Goal: Task Accomplishment & Management: Manage account settings

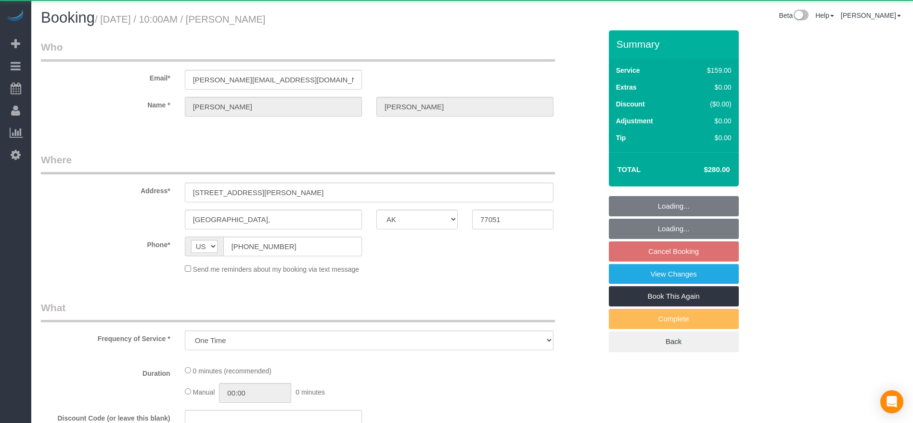
select select "[GEOGRAPHIC_DATA]"
select select "string:check"
select select "3"
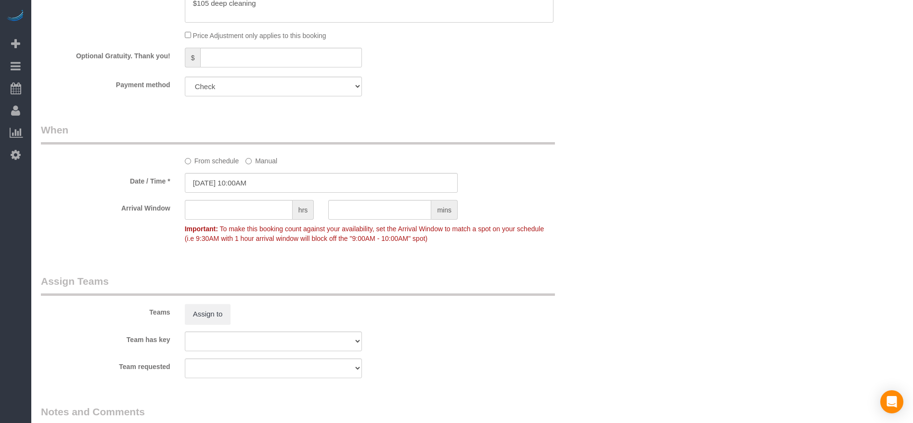
scroll to position [938, 0]
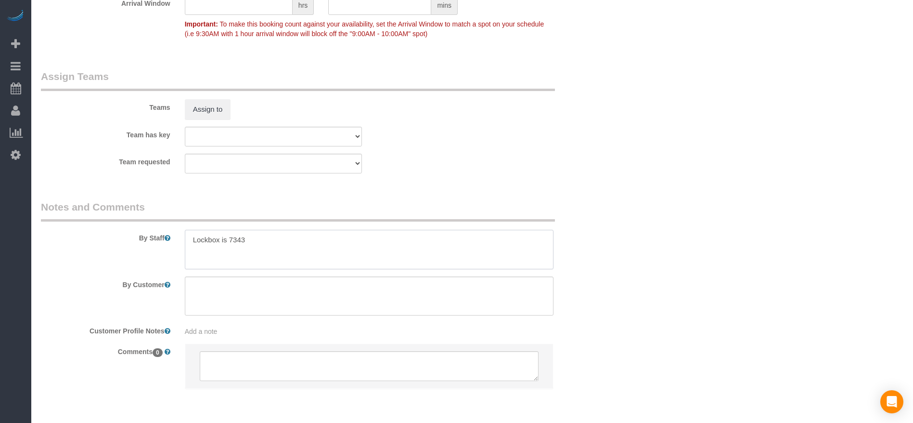
drag, startPoint x: 193, startPoint y: 242, endPoint x: 282, endPoint y: 244, distance: 89.0
click at [282, 244] on textarea at bounding box center [369, 249] width 369 height 39
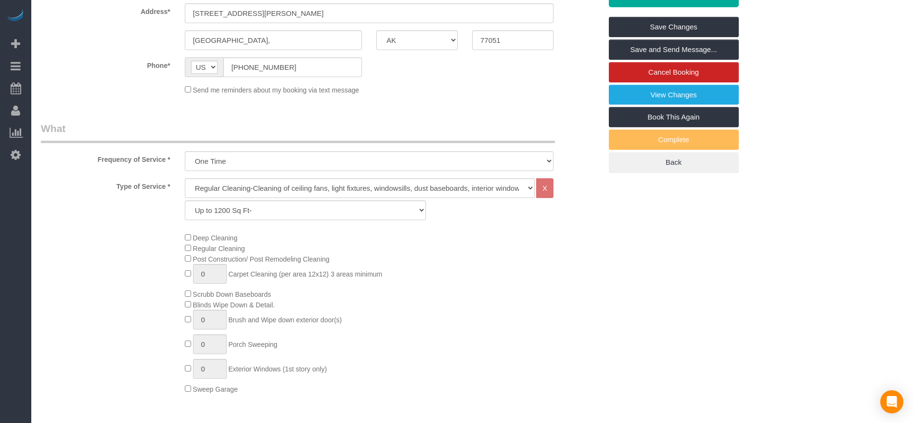
scroll to position [0, 0]
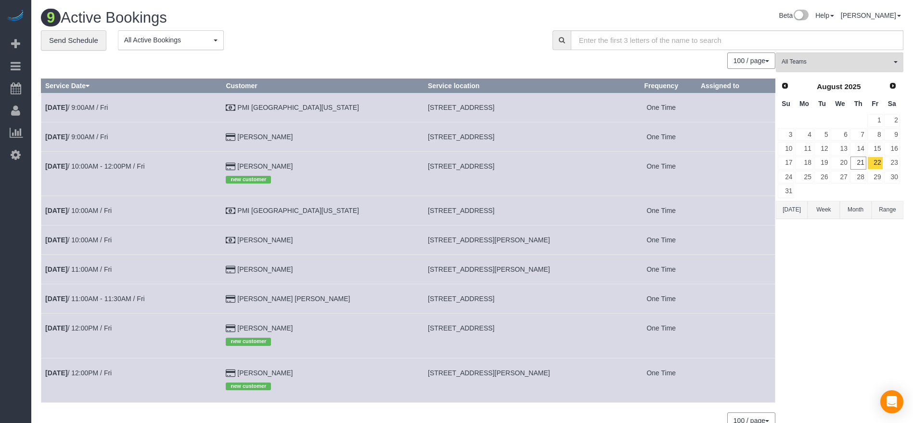
drag, startPoint x: 394, startPoint y: 265, endPoint x: 488, endPoint y: 270, distance: 94.5
click at [508, 265] on td "[STREET_ADDRESS][PERSON_NAME]" at bounding box center [525, 269] width 202 height 29
drag, startPoint x: 462, startPoint y: 267, endPoint x: 407, endPoint y: 288, distance: 58.6
click at [424, 288] on td "[STREET_ADDRESS]" at bounding box center [525, 298] width 202 height 29
drag, startPoint x: 396, startPoint y: 300, endPoint x: 498, endPoint y: 298, distance: 102.0
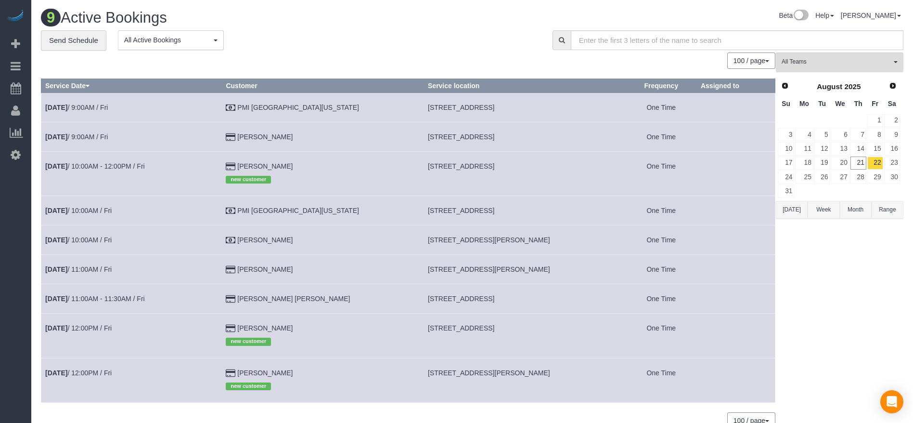
click at [494, 298] on span "[STREET_ADDRESS]" at bounding box center [461, 299] width 66 height 8
copy span "[STREET_ADDRESS]"
click at [97, 300] on link "[DATE] 11:00AM - 11:30AM / Fri" at bounding box center [95, 299] width 100 height 8
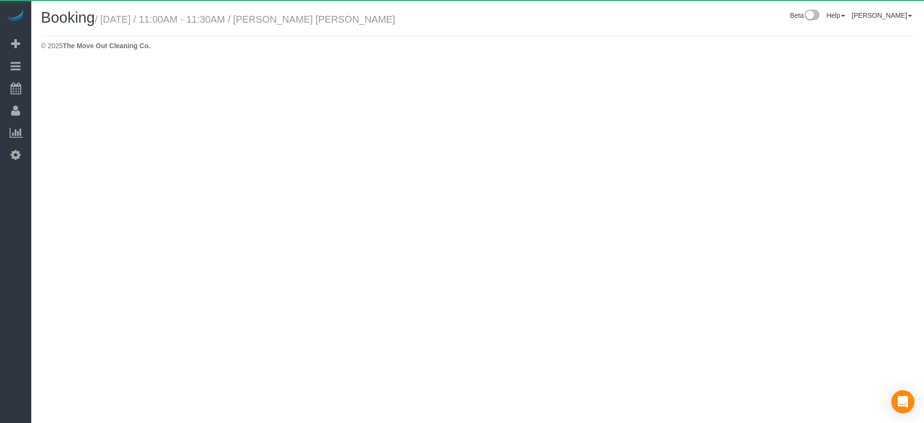
select select "[GEOGRAPHIC_DATA]"
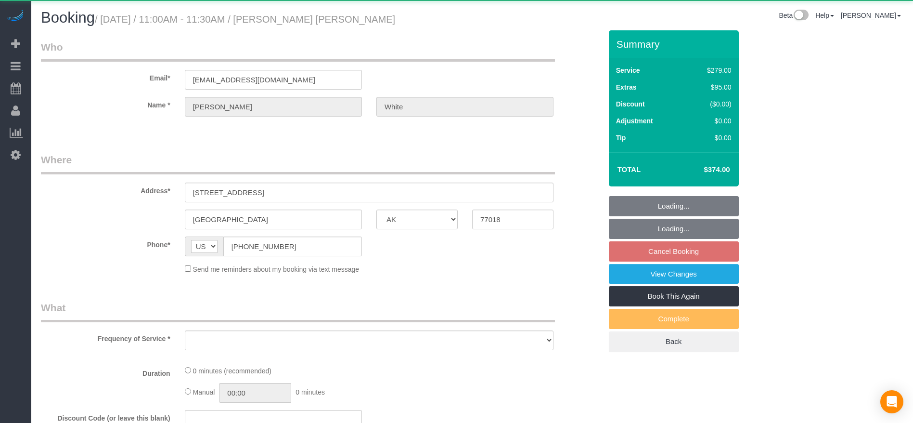
select select "object:6401"
select select "string:fspay-f9d310d5-1380-471c-808b-5922a7add84c"
select select "object:6488"
select select "3"
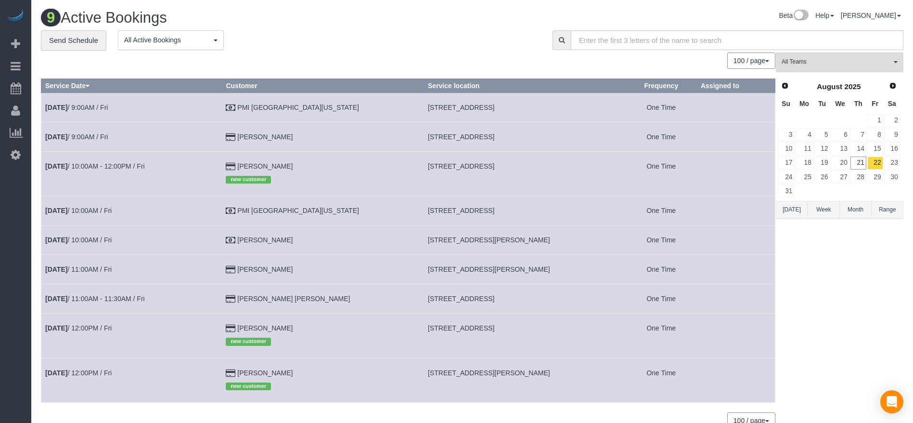
click at [798, 211] on button "[DATE]" at bounding box center [792, 210] width 32 height 18
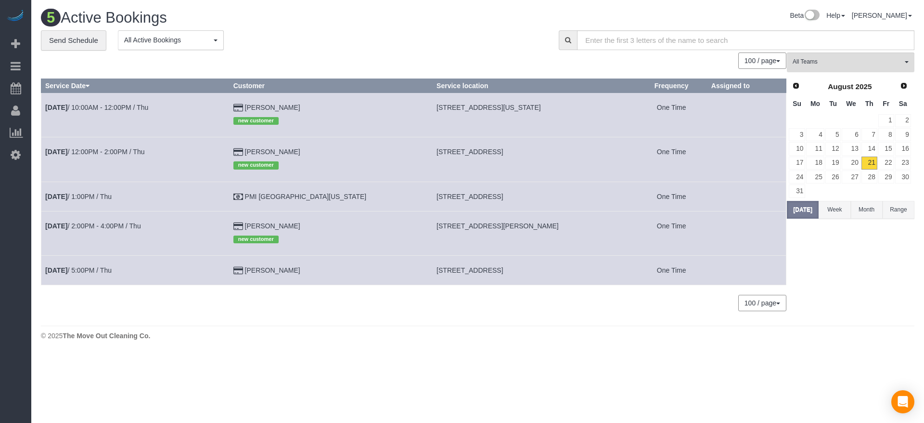
drag, startPoint x: 405, startPoint y: 105, endPoint x: 544, endPoint y: 107, distance: 139.6
click at [541, 107] on span "[STREET_ADDRESS][US_STATE]" at bounding box center [489, 107] width 104 height 8
copy span "[STREET_ADDRESS][US_STATE]"
click at [887, 164] on link "22" at bounding box center [886, 162] width 16 height 13
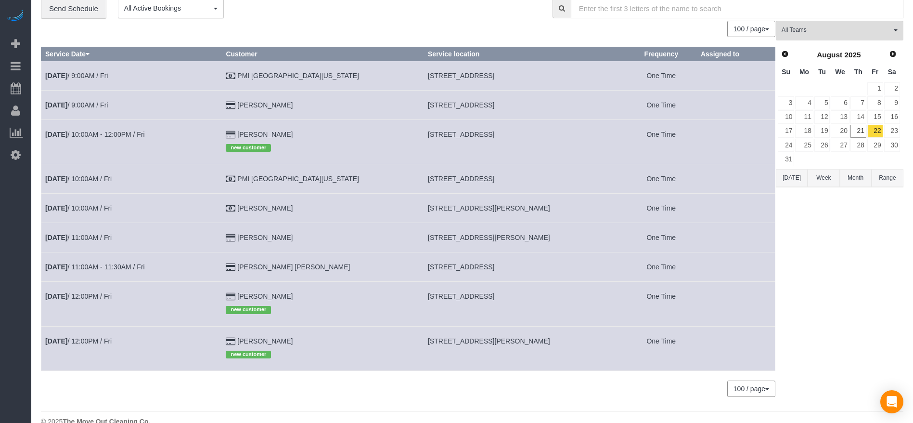
scroll to position [49, 0]
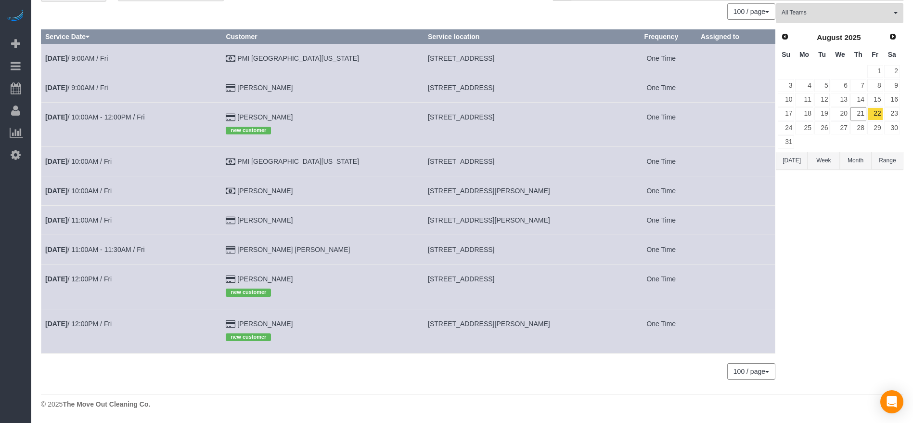
drag, startPoint x: 395, startPoint y: 277, endPoint x: 510, endPoint y: 279, distance: 114.6
click at [510, 279] on td "[STREET_ADDRESS]" at bounding box center [525, 286] width 202 height 44
copy span "[STREET_ADDRESS]"
click at [90, 275] on link "[DATE] 12:00PM / Fri" at bounding box center [78, 279] width 66 height 8
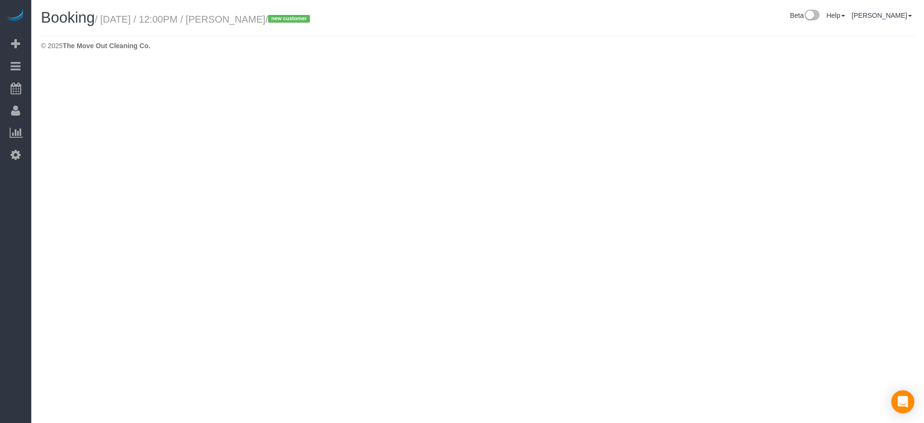
select select "[GEOGRAPHIC_DATA]"
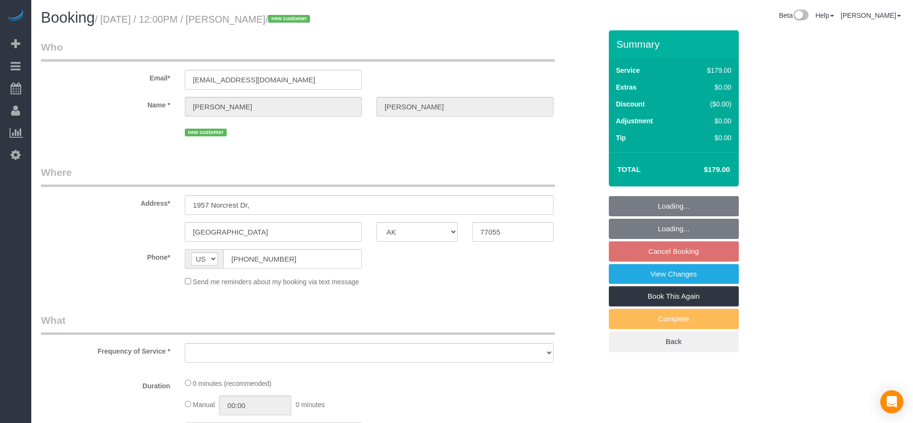
select select "string:fspay-85b5d929-ff9e-4ffb-b625-dc483829d6ee"
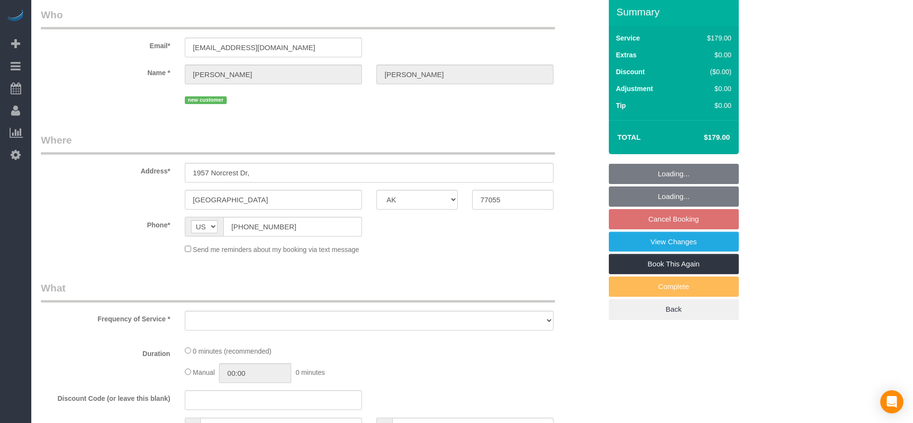
select select "object:7226"
select select "3"
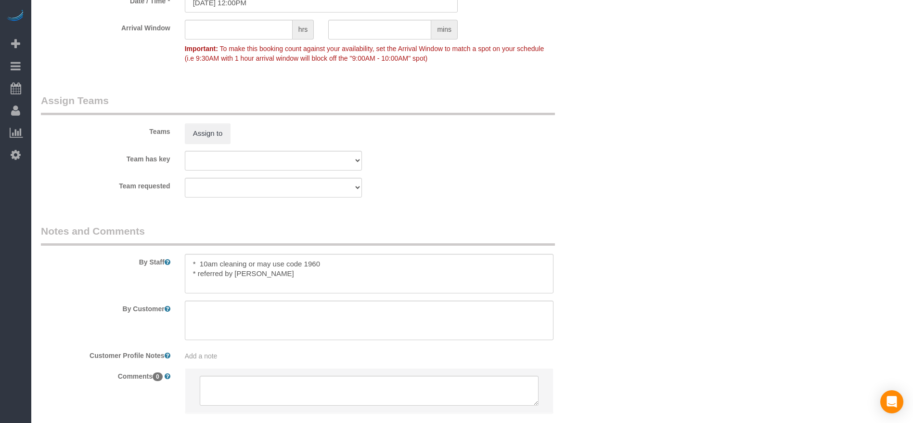
scroll to position [938, 0]
drag, startPoint x: 286, startPoint y: 260, endPoint x: 385, endPoint y: 260, distance: 99.1
click at [385, 260] on textarea at bounding box center [369, 272] width 369 height 39
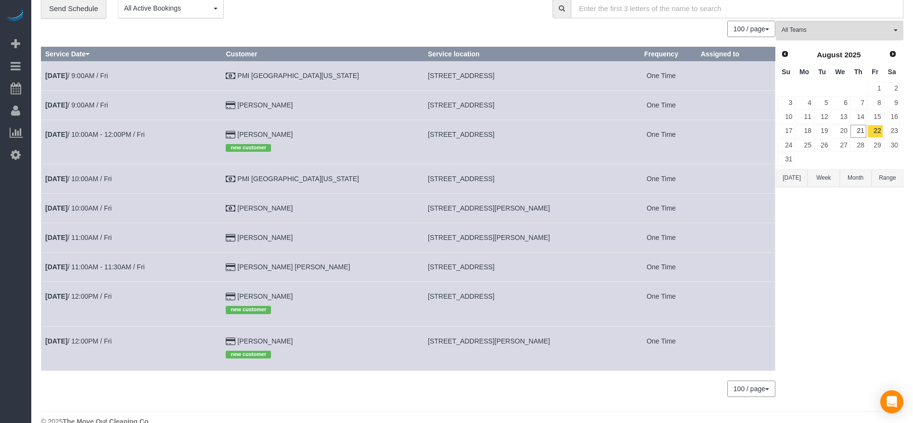
scroll to position [49, 0]
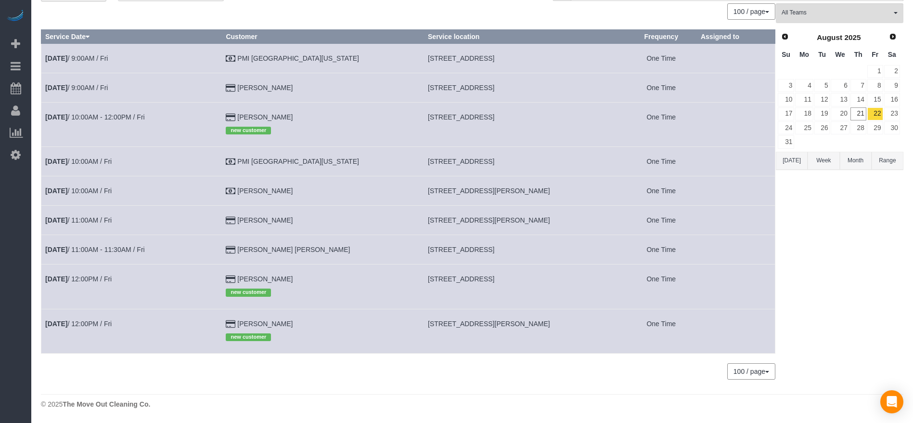
drag, startPoint x: 394, startPoint y: 276, endPoint x: 510, endPoint y: 279, distance: 115.6
click at [510, 279] on td "[STREET_ADDRESS]" at bounding box center [525, 286] width 202 height 44
drag, startPoint x: 497, startPoint y: 280, endPoint x: 474, endPoint y: 277, distance: 23.3
copy span "[STREET_ADDRESS]"
click at [792, 163] on button "[DATE]" at bounding box center [792, 161] width 32 height 18
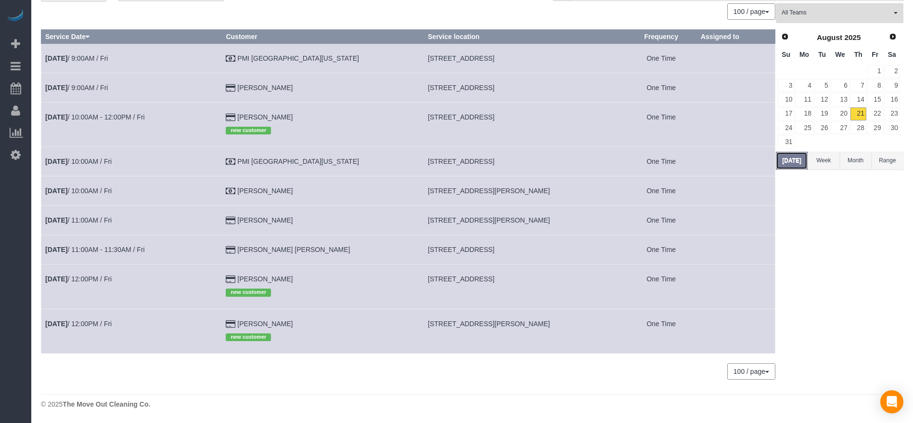
scroll to position [0, 0]
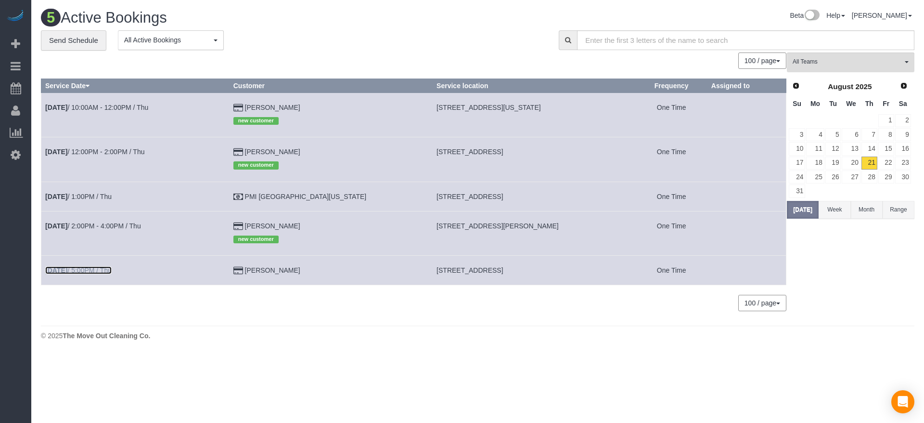
click at [90, 268] on link "[DATE] 5:00PM / Thu" at bounding box center [78, 270] width 66 height 8
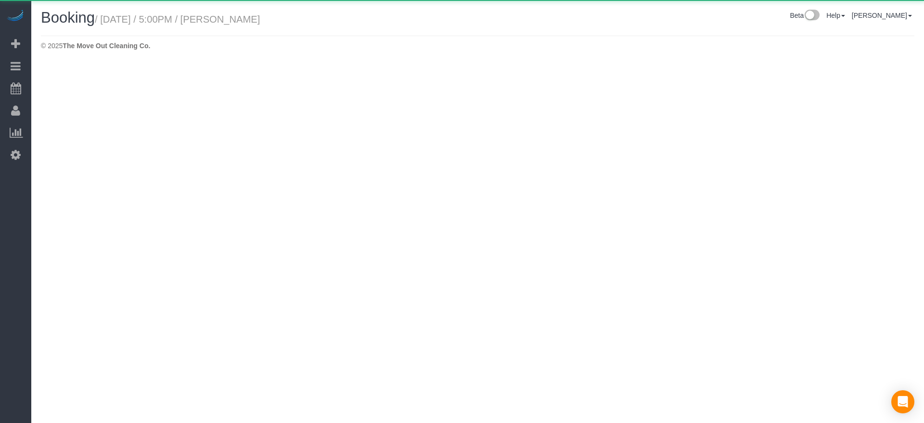
select select "[GEOGRAPHIC_DATA]"
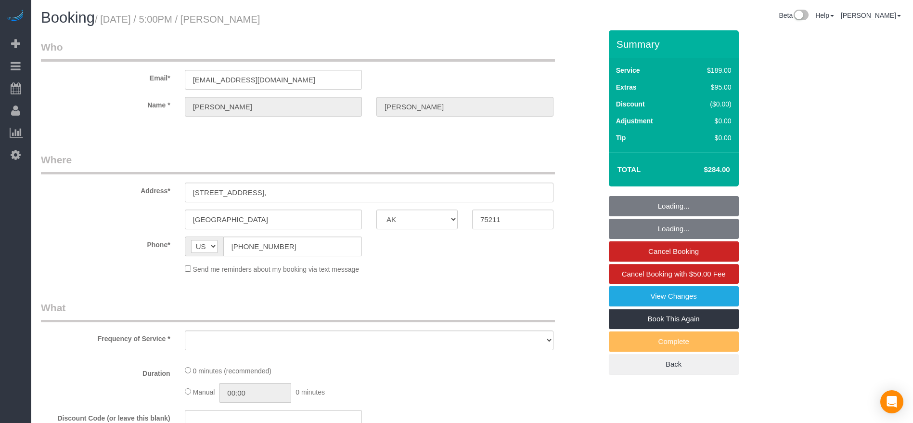
select select "object:7782"
select select "string:fspay-38bf7054-385d-48e1-93ef-fdafda5d813d"
select select "3"
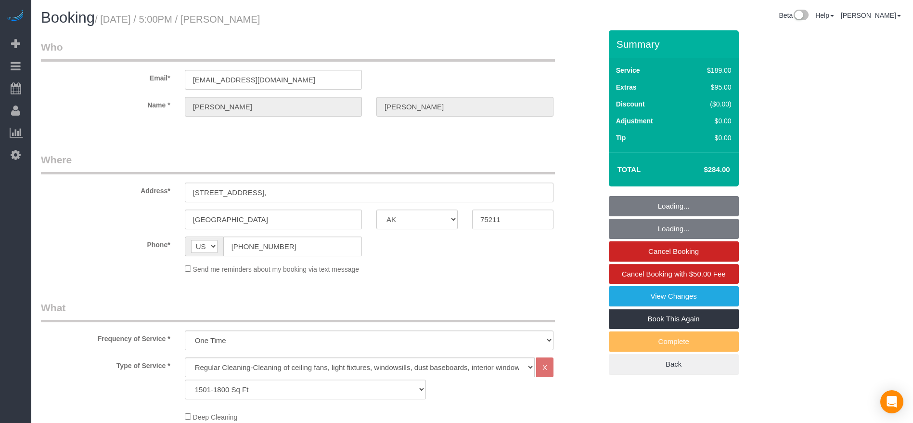
select select "object:7844"
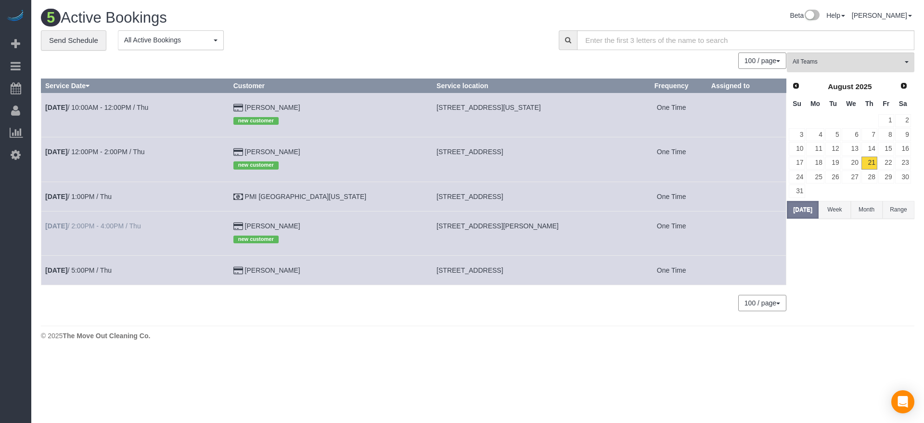
drag, startPoint x: 102, startPoint y: 220, endPoint x: 101, endPoint y: 225, distance: 4.8
click at [102, 223] on td "[DATE] 2:00PM - 4:00PM / Thu" at bounding box center [135, 233] width 188 height 44
click at [101, 225] on link "[DATE] 2:00PM - 4:00PM / Thu" at bounding box center [93, 226] width 96 height 8
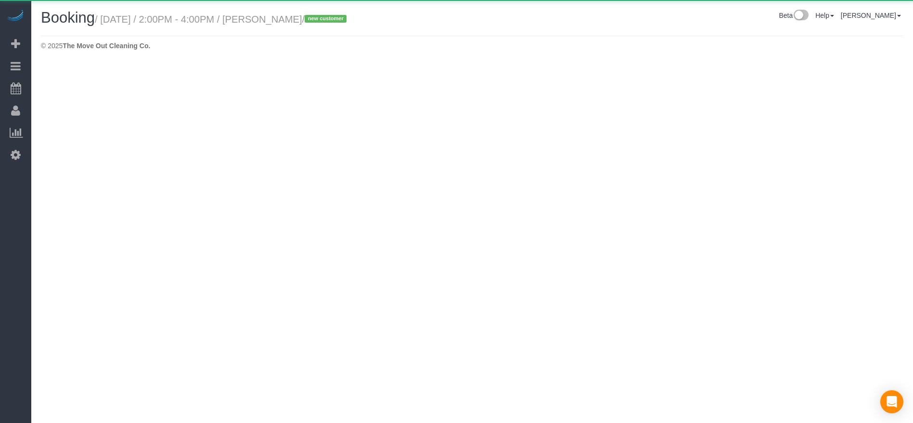
select select "[GEOGRAPHIC_DATA]"
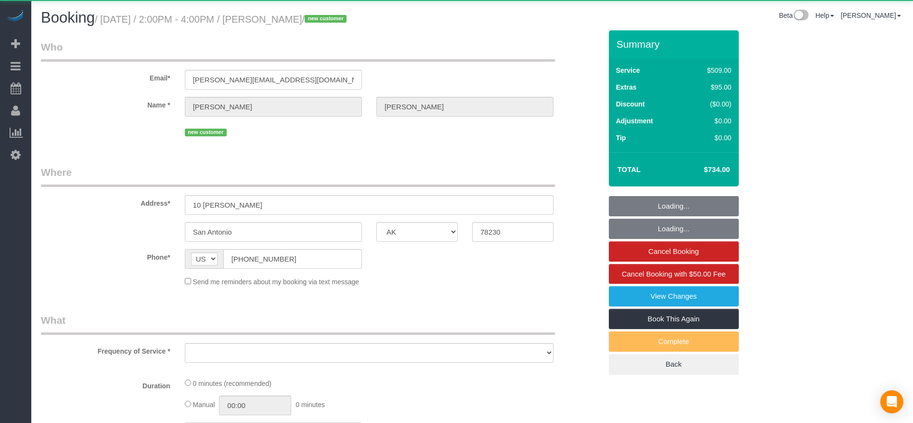
select select "object:8410"
select select "3"
select select "spot269"
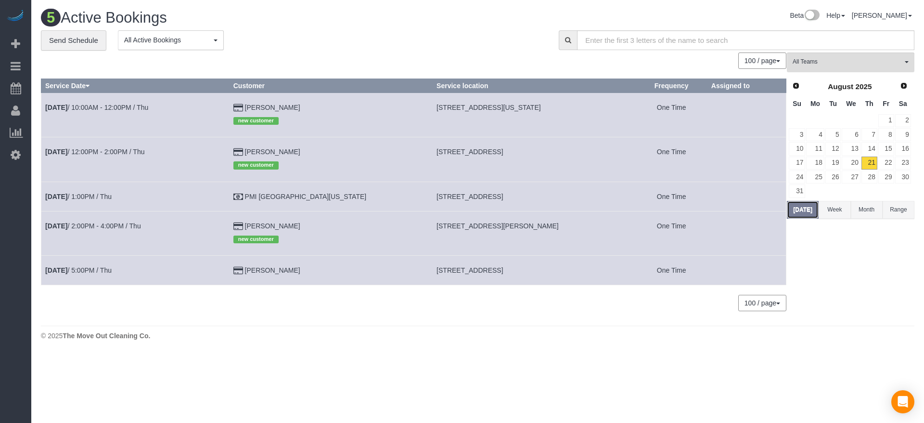
click at [798, 211] on button "[DATE]" at bounding box center [803, 210] width 32 height 18
click at [888, 160] on link "22" at bounding box center [886, 162] width 16 height 13
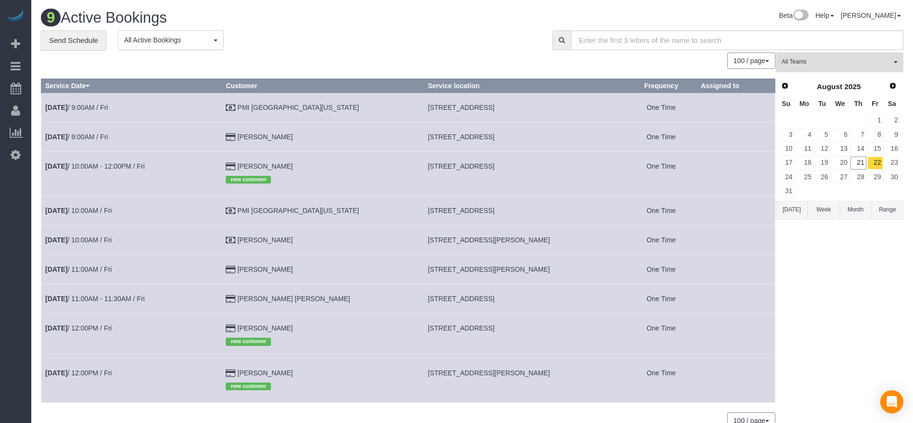
drag, startPoint x: 394, startPoint y: 105, endPoint x: 499, endPoint y: 106, distance: 104.4
click at [494, 106] on span "[STREET_ADDRESS]" at bounding box center [461, 107] width 66 height 8
drag, startPoint x: 398, startPoint y: 135, endPoint x: 484, endPoint y: 143, distance: 86.5
click at [484, 143] on td "[STREET_ADDRESS]" at bounding box center [525, 136] width 202 height 29
click at [891, 163] on link "23" at bounding box center [892, 162] width 16 height 13
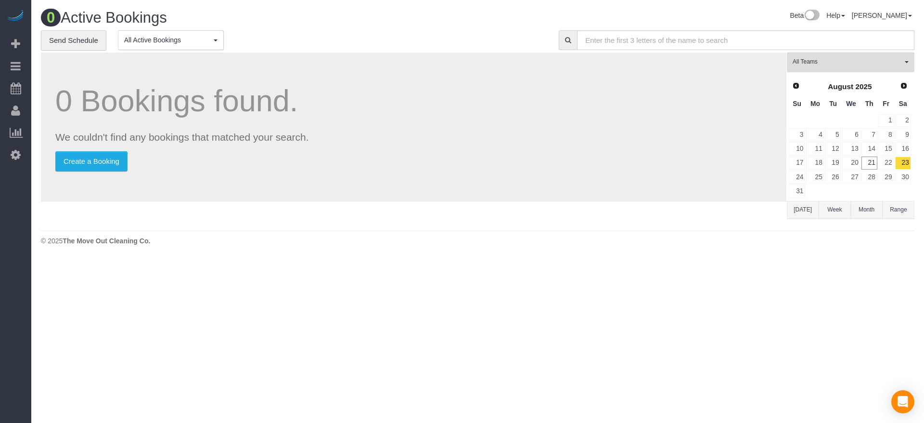
click at [800, 211] on button "[DATE]" at bounding box center [803, 210] width 32 height 18
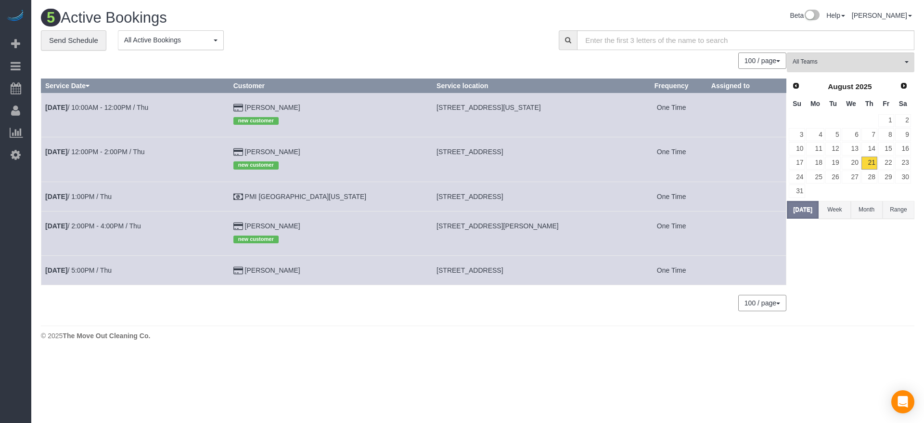
click at [902, 211] on button "Range" at bounding box center [899, 210] width 32 height 18
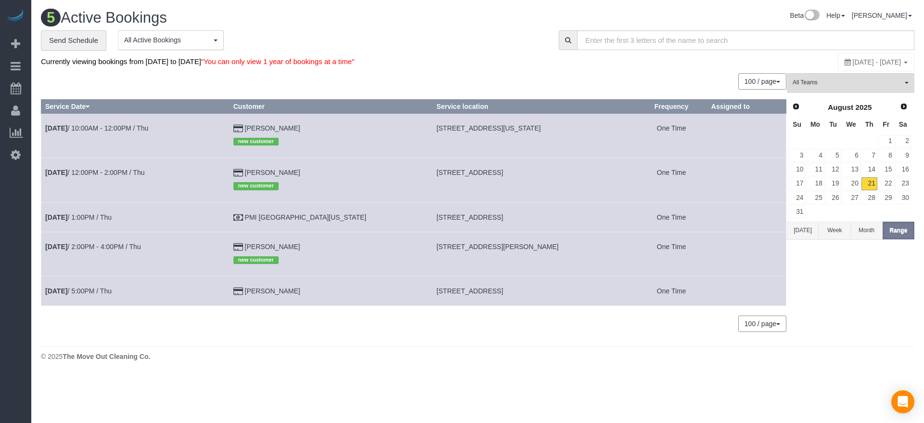
click at [853, 59] on span "[DATE] - [DATE]" at bounding box center [877, 62] width 49 height 8
type input "**********"
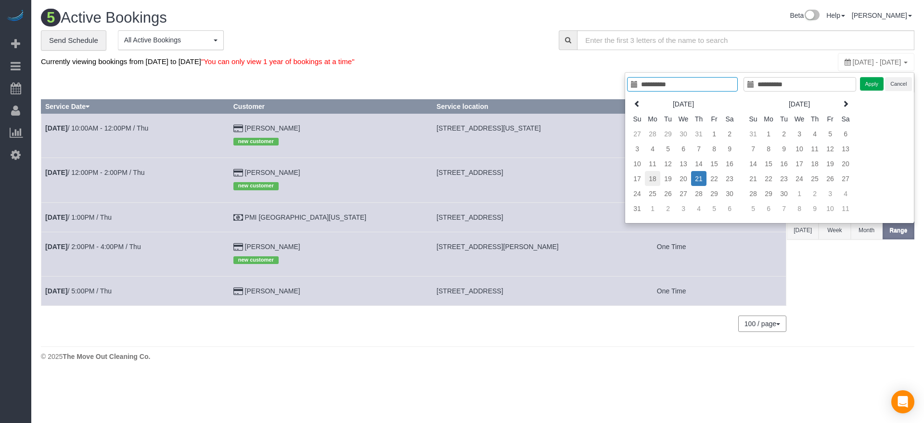
type input "**********"
click at [656, 177] on td "18" at bounding box center [652, 178] width 15 height 15
type input "**********"
click at [636, 193] on td "24" at bounding box center [637, 193] width 15 height 15
type input "**********"
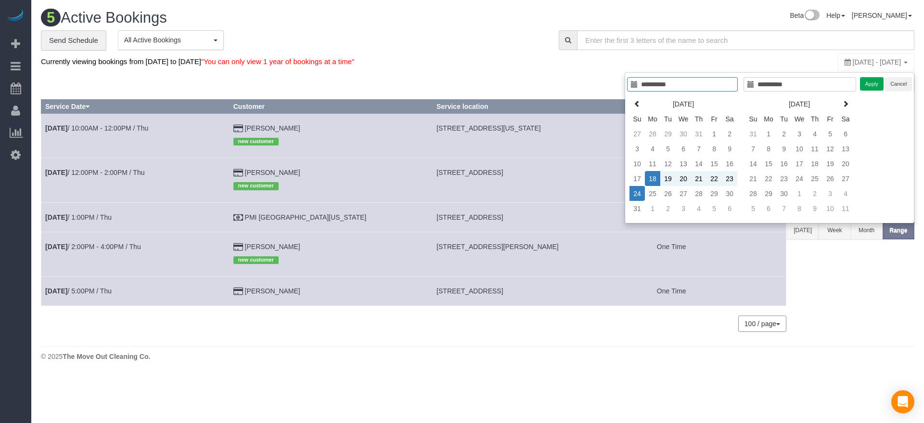
click at [872, 74] on div "**********" at bounding box center [770, 147] width 290 height 151
click at [872, 80] on button "Apply" at bounding box center [872, 84] width 24 height 14
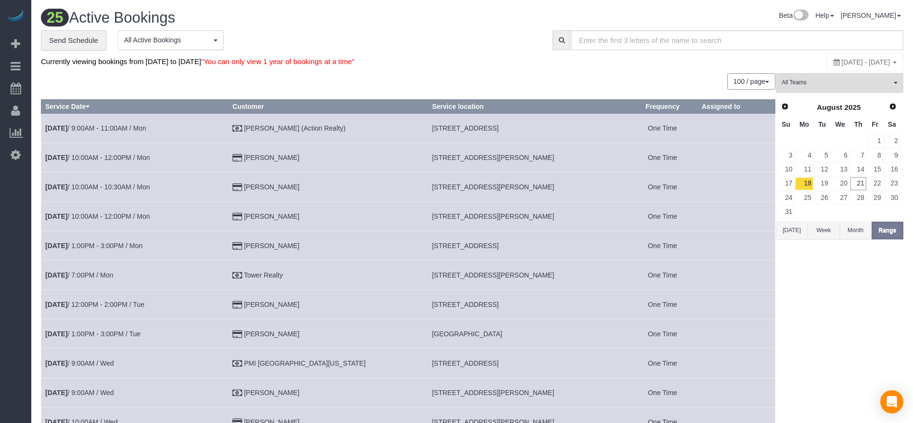
click at [792, 231] on button "[DATE]" at bounding box center [792, 230] width 32 height 18
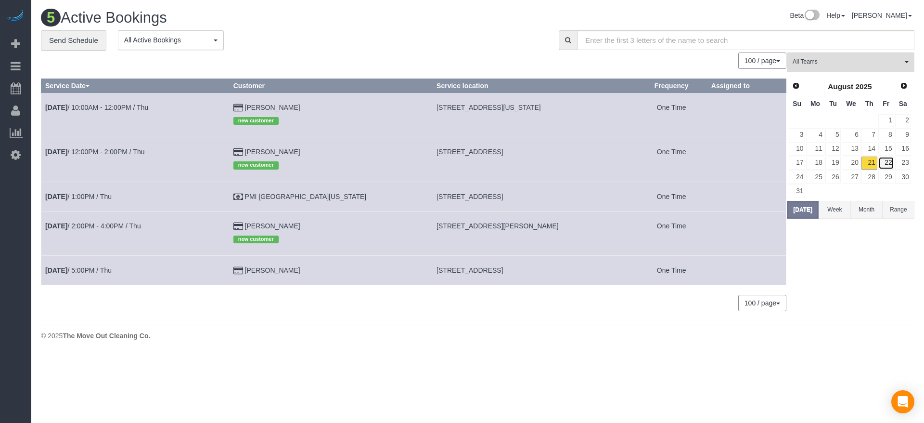
click at [886, 163] on link "22" at bounding box center [886, 162] width 16 height 13
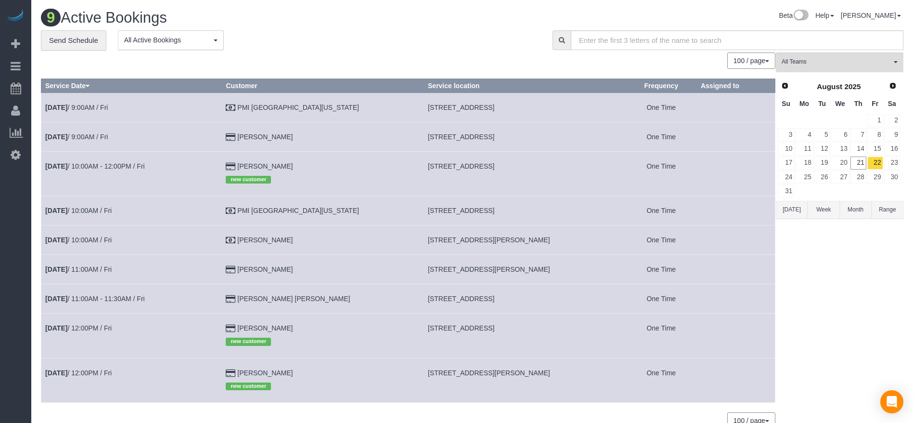
scroll to position [49, 0]
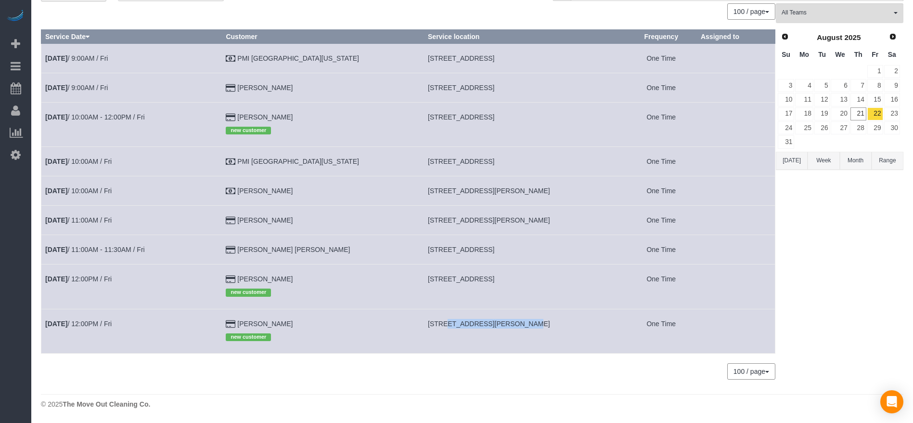
drag, startPoint x: 409, startPoint y: 317, endPoint x: 477, endPoint y: 328, distance: 69.3
click at [477, 328] on td "[STREET_ADDRESS][PERSON_NAME]" at bounding box center [525, 331] width 202 height 44
drag, startPoint x: 446, startPoint y: 116, endPoint x: 505, endPoint y: 126, distance: 59.9
click at [505, 126] on td "[STREET_ADDRESS]" at bounding box center [525, 124] width 202 height 44
